Goal: Information Seeking & Learning: Learn about a topic

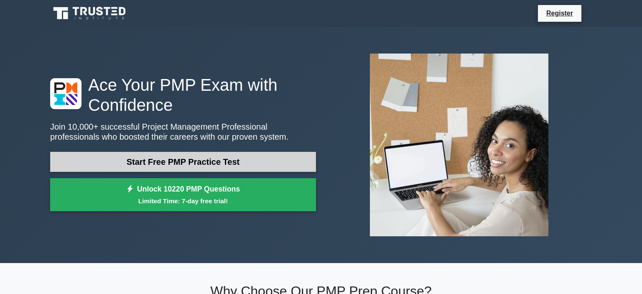
click at [195, 164] on link "Start Free PMP Practice Test" at bounding box center [183, 162] width 266 height 20
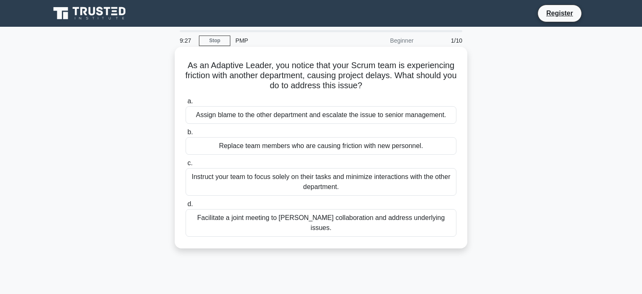
click at [335, 222] on div "Facilitate a joint meeting to foster collaboration and address underlying issue…" at bounding box center [321, 223] width 271 height 28
click at [186, 207] on input "d. Facilitate a joint meeting to foster collaboration and address underlying is…" at bounding box center [186, 203] width 0 height 5
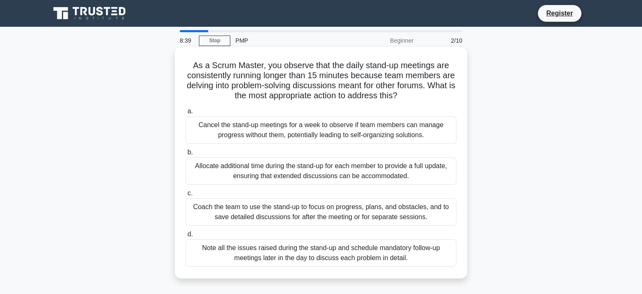
click at [295, 207] on div "Coach the team to use the stand-up to focus on progress, plans, and obstacles, …" at bounding box center [321, 212] width 271 height 28
click at [186, 196] on input "c. Coach the team to use the stand-up to focus on progress, plans, and obstacle…" at bounding box center [186, 193] width 0 height 5
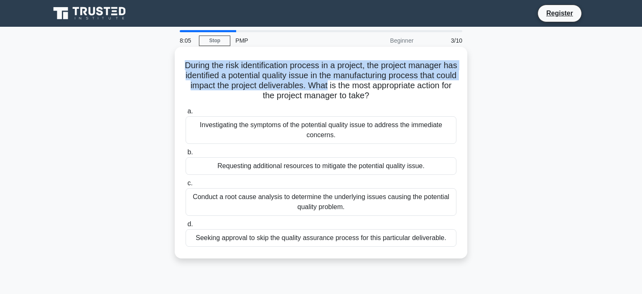
drag, startPoint x: 195, startPoint y: 65, endPoint x: 355, endPoint y: 81, distance: 161.3
click at [355, 81] on h5 "During the risk identification process in a project, the project manager has id…" at bounding box center [321, 80] width 273 height 41
click at [298, 88] on h5 "During the risk identification process in a project, the project manager has id…" at bounding box center [321, 80] width 273 height 41
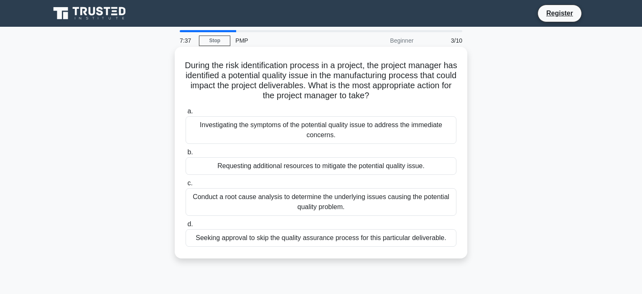
click at [328, 211] on div "Conduct a root cause analysis to determine the underlying issues causing the po…" at bounding box center [321, 202] width 271 height 28
click at [186, 186] on input "c. Conduct a root cause analysis to determine the underlying issues causing the…" at bounding box center [186, 183] width 0 height 5
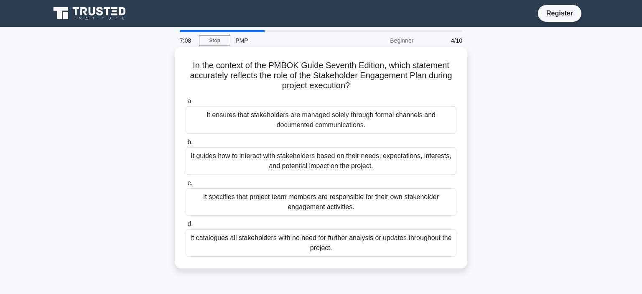
click at [304, 160] on div "It guides how to interact with stakeholders based on their needs, expectations,…" at bounding box center [321, 161] width 271 height 28
click at [186, 145] on input "b. It guides how to interact with stakeholders based on their needs, expectatio…" at bounding box center [186, 142] width 0 height 5
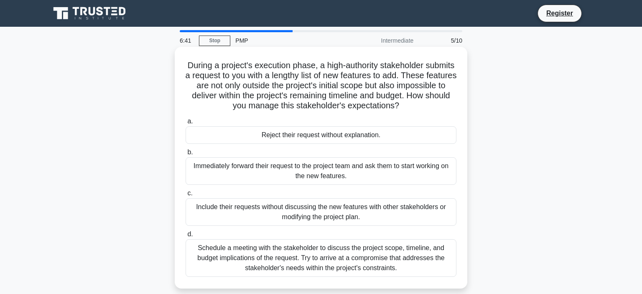
drag, startPoint x: 193, startPoint y: 166, endPoint x: 324, endPoint y: 166, distance: 130.8
click at [324, 166] on div "Immediately forward their request to the project team and ask them to start wor…" at bounding box center [321, 171] width 271 height 28
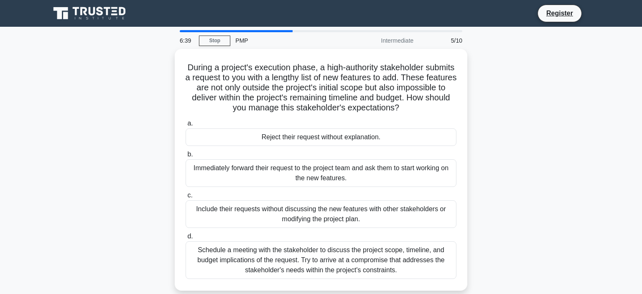
click at [529, 173] on div "During a project's execution phase, a high-authority stakeholder submits a requ…" at bounding box center [321, 175] width 552 height 252
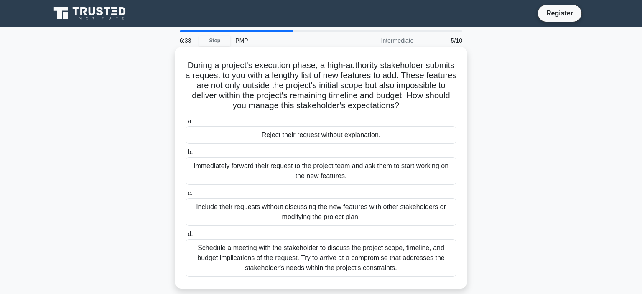
scroll to position [44, 0]
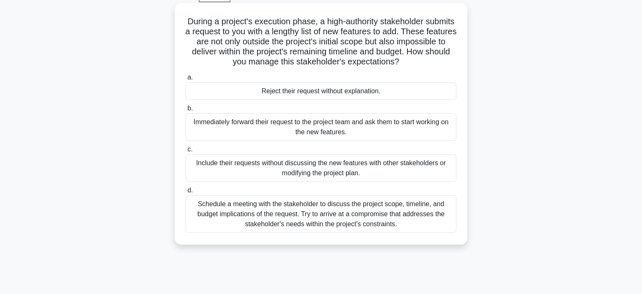
click at [326, 211] on div "Schedule a meeting with the stakeholder to discuss the project scope, timeline,…" at bounding box center [321, 214] width 271 height 38
click at [186, 193] on input "d. Schedule a meeting with the stakeholder to discuss the project scope, timeli…" at bounding box center [186, 190] width 0 height 5
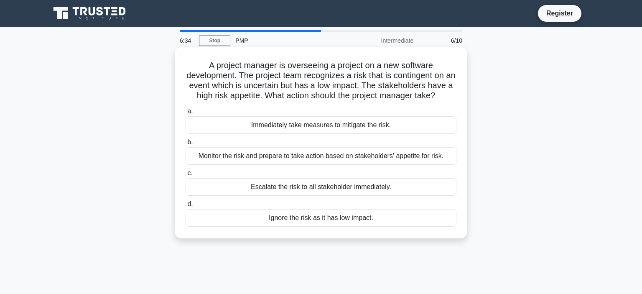
scroll to position [0, 0]
click at [311, 155] on div "Monitor the risk and prepare to take action based on stakeholders' appetite for…" at bounding box center [321, 156] width 271 height 18
click at [186, 145] on input "b. Monitor the risk and prepare to take action based on stakeholders' appetite …" at bounding box center [186, 142] width 0 height 5
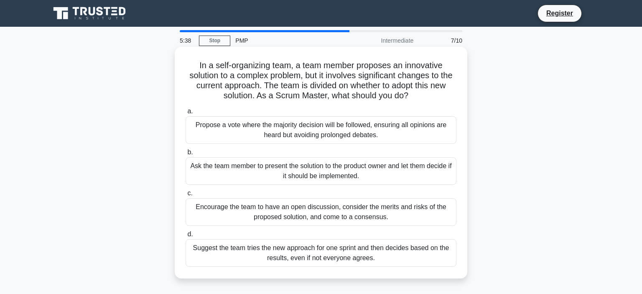
click at [317, 211] on div "Encourage the team to have an open discussion, consider the merits and risks of…" at bounding box center [321, 212] width 271 height 28
click at [186, 196] on input "c. Encourage the team to have an open discussion, consider the merits and risks…" at bounding box center [186, 193] width 0 height 5
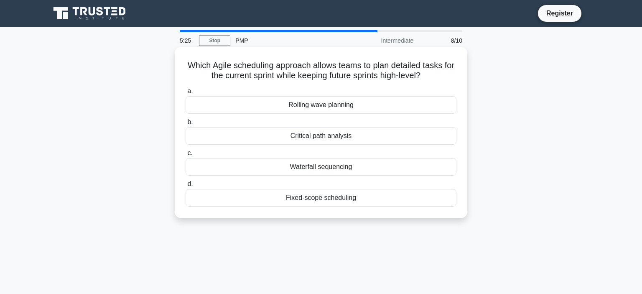
click at [321, 135] on div "Critical path analysis" at bounding box center [321, 136] width 271 height 18
click at [186, 125] on input "b. Critical path analysis" at bounding box center [186, 122] width 0 height 5
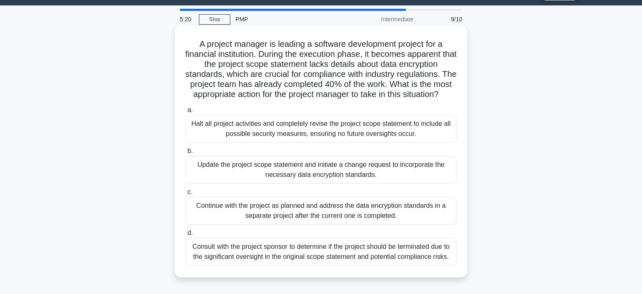
scroll to position [44, 0]
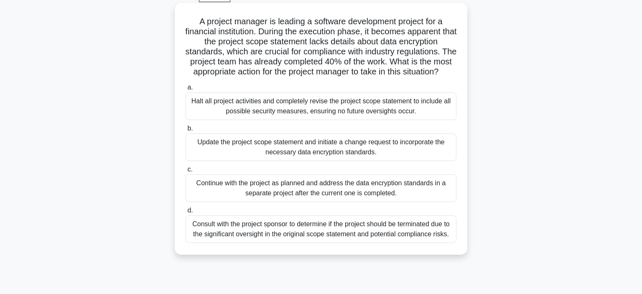
click at [329, 231] on div "Consult with the project sponsor to determine if the project should be terminat…" at bounding box center [321, 229] width 271 height 28
click at [186, 213] on input "d. Consult with the project sponsor to determine if the project should be termi…" at bounding box center [186, 210] width 0 height 5
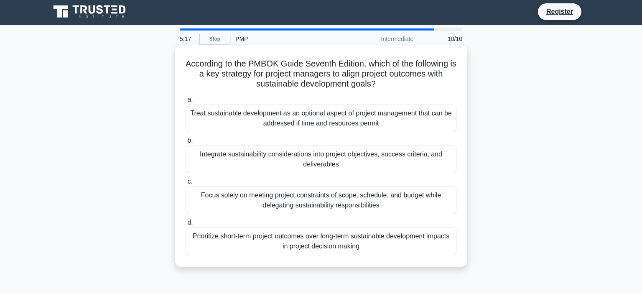
scroll to position [0, 0]
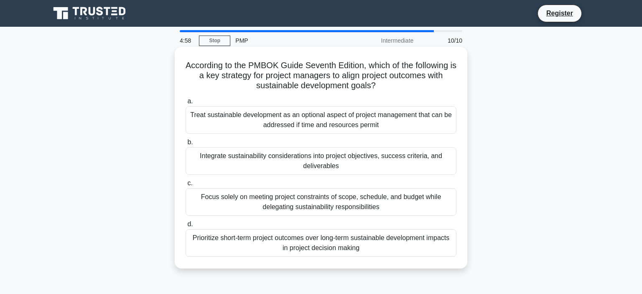
click at [309, 127] on div "Treat sustainable development as an optional aspect of project management that …" at bounding box center [321, 120] width 271 height 28
click at [186, 104] on input "a. Treat sustainable development as an optional aspect of project management th…" at bounding box center [186, 101] width 0 height 5
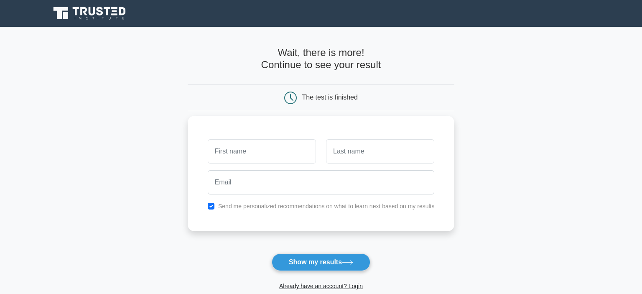
click at [270, 153] on input "text" at bounding box center [262, 151] width 108 height 24
type input "Md. [GEOGRAPHIC_DATA]"
click at [382, 153] on input "text" at bounding box center [380, 151] width 108 height 24
paste input "Rahman"
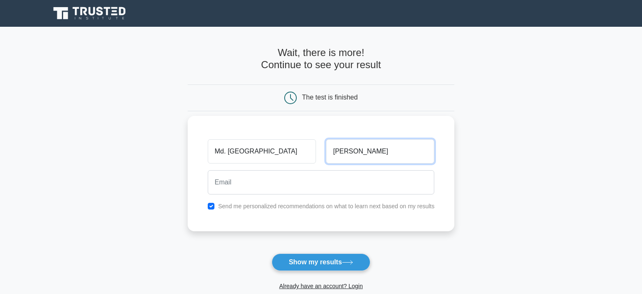
type input "Rahman"
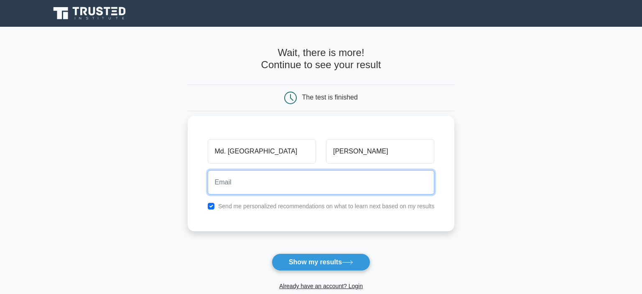
click at [263, 188] on input "email" at bounding box center [321, 182] width 227 height 24
type input "office.sakibceesust@gmail.com"
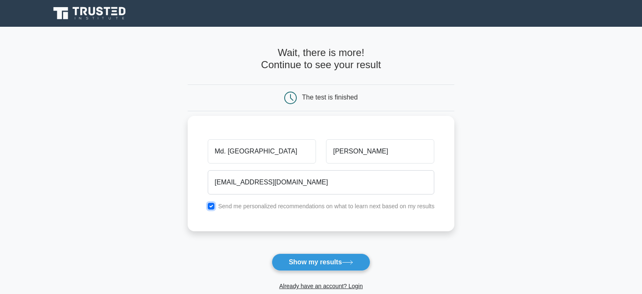
click at [214, 205] on input "checkbox" at bounding box center [211, 206] width 7 height 7
checkbox input "false"
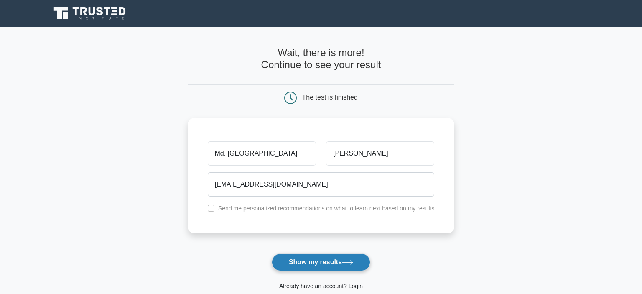
click at [309, 262] on button "Show my results" at bounding box center [321, 262] width 99 height 18
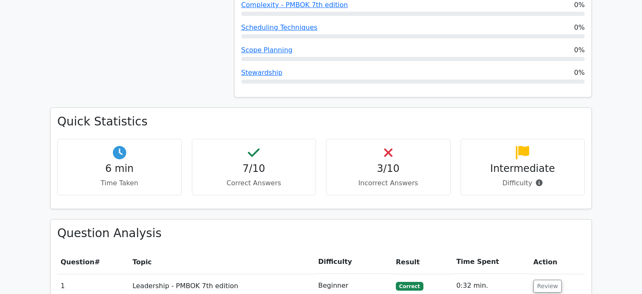
scroll to position [530, 0]
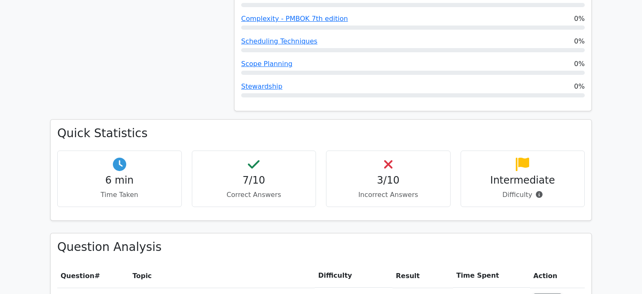
click at [257, 150] on div "7/10 Correct Answers" at bounding box center [254, 178] width 125 height 56
click at [107, 174] on h4 "6 min" at bounding box center [119, 180] width 110 height 12
drag, startPoint x: 399, startPoint y: 125, endPoint x: 427, endPoint y: 140, distance: 31.8
click at [399, 150] on div "3/10 Incorrect Answers" at bounding box center [388, 178] width 125 height 56
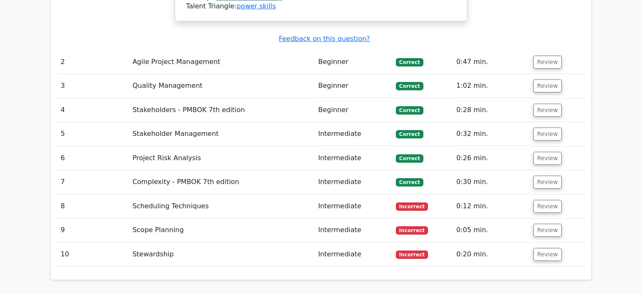
scroll to position [1147, 0]
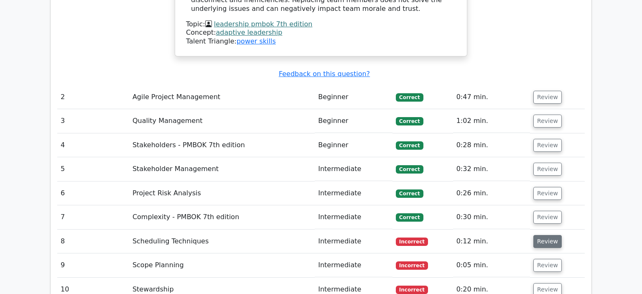
click at [548, 235] on button "Review" at bounding box center [547, 241] width 28 height 13
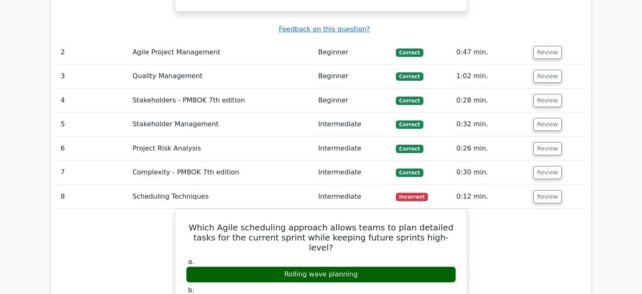
scroll to position [1192, 0]
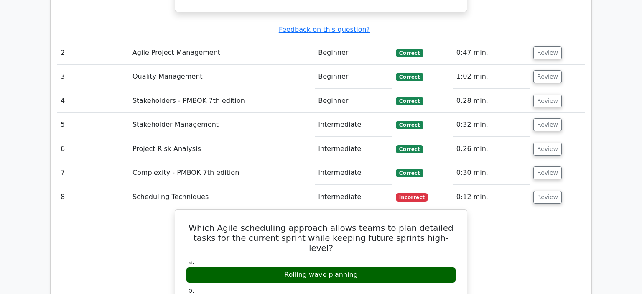
click at [410, 193] on span "Incorrect" at bounding box center [412, 197] width 32 height 8
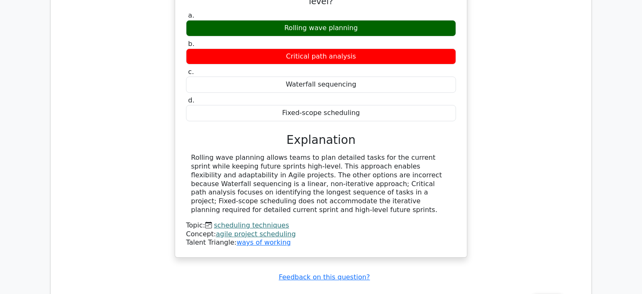
scroll to position [1501, 0]
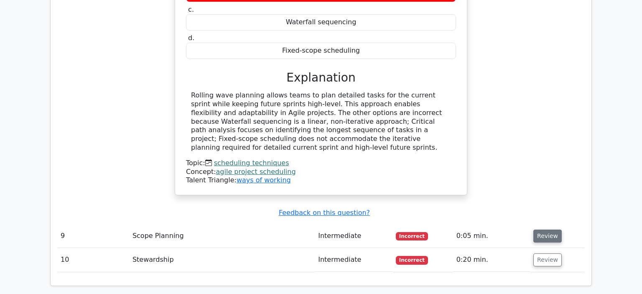
click at [541, 229] on button "Review" at bounding box center [547, 235] width 28 height 13
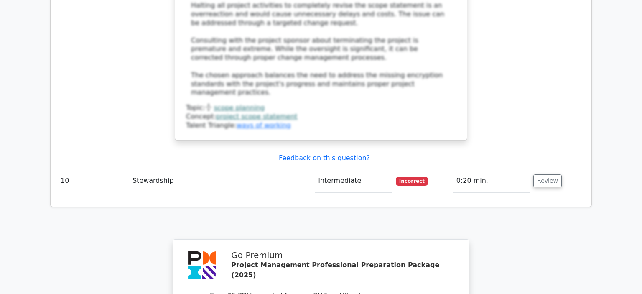
scroll to position [2163, 0]
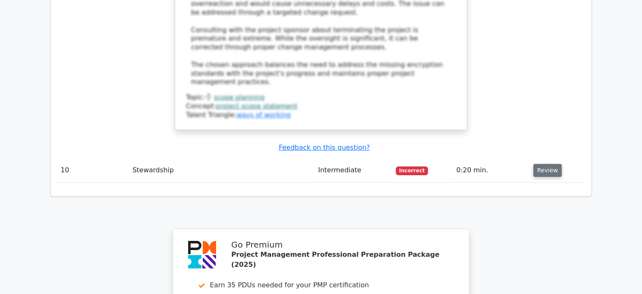
click at [543, 164] on button "Review" at bounding box center [547, 170] width 28 height 13
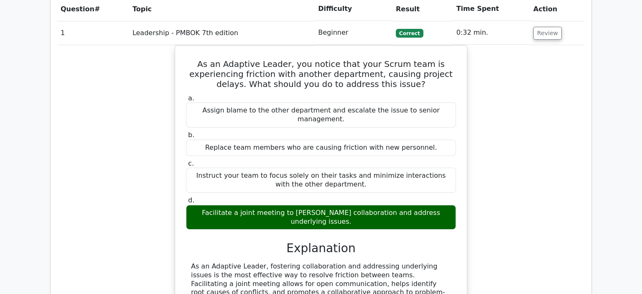
scroll to position [750, 0]
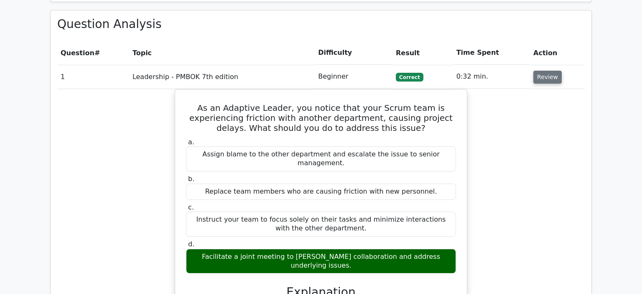
click at [548, 71] on button "Review" at bounding box center [547, 77] width 28 height 13
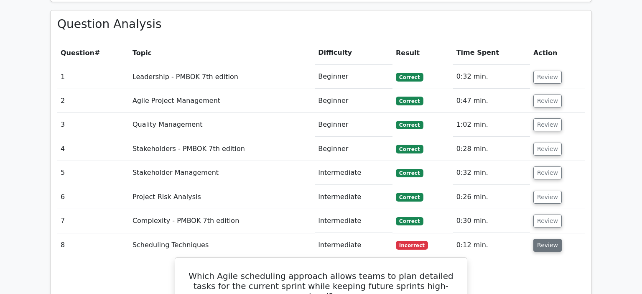
click at [550, 239] on button "Review" at bounding box center [547, 245] width 28 height 13
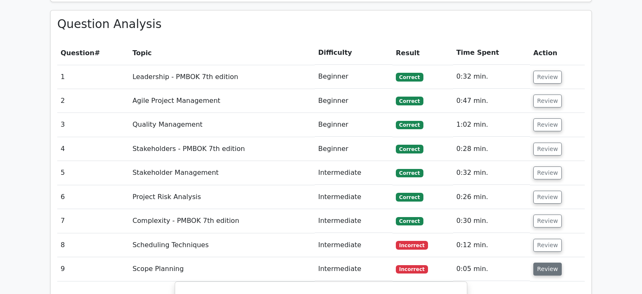
click at [547, 262] on button "Review" at bounding box center [547, 268] width 28 height 13
click at [543, 287] on button "Review" at bounding box center [547, 293] width 28 height 13
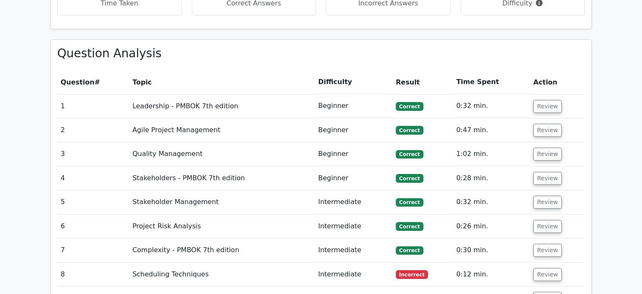
scroll to position [725, 0]
